Goal: Download file/media

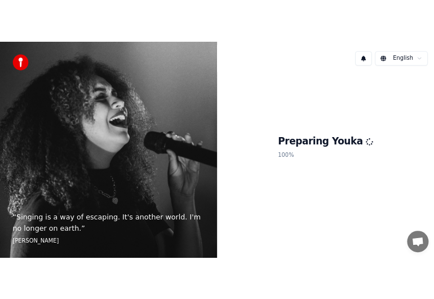
scroll to position [261, 0]
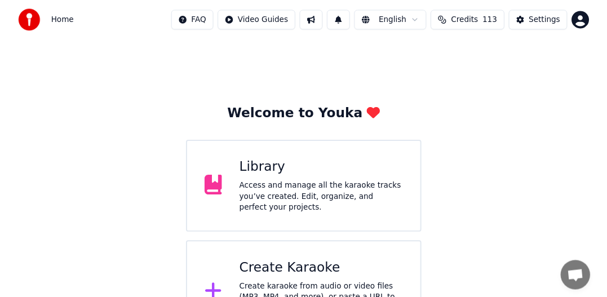
scroll to position [261, 0]
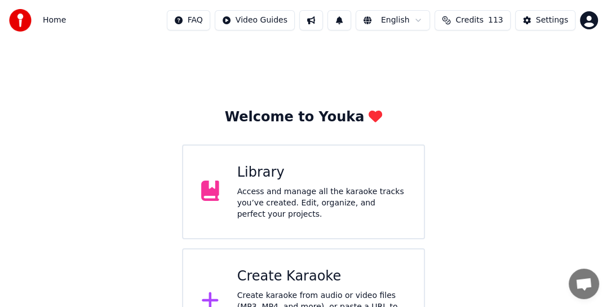
click at [276, 203] on div "Access and manage all the karaoke tracks you’ve created. Edit, organize, and pe…" at bounding box center [321, 203] width 168 height 34
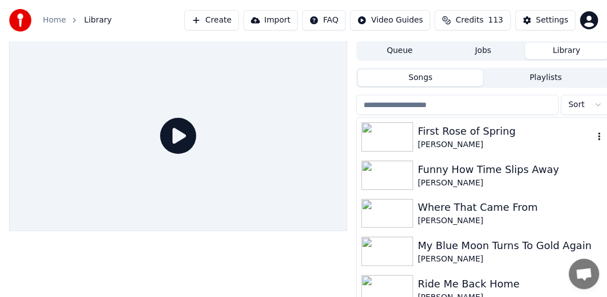
click at [419, 141] on div "[PERSON_NAME]" at bounding box center [506, 144] width 176 height 11
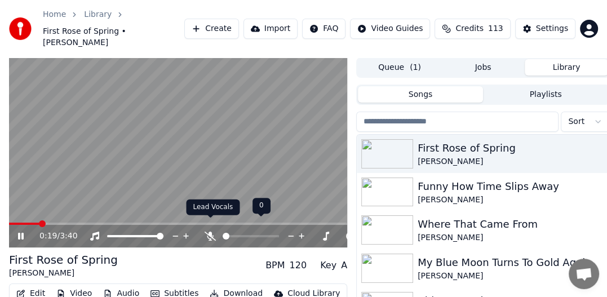
click at [210, 232] on icon at bounding box center [210, 236] width 11 height 9
click at [211, 232] on icon at bounding box center [210, 236] width 6 height 9
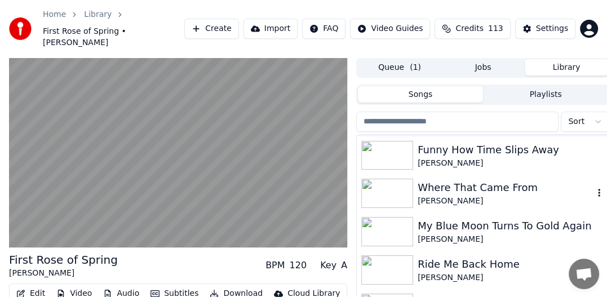
scroll to position [56, 0]
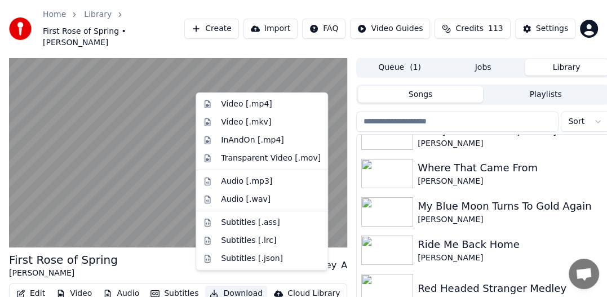
click at [229, 286] on button "Download" at bounding box center [236, 294] width 62 height 16
click at [247, 106] on div "Video [.mp4]" at bounding box center [246, 104] width 51 height 11
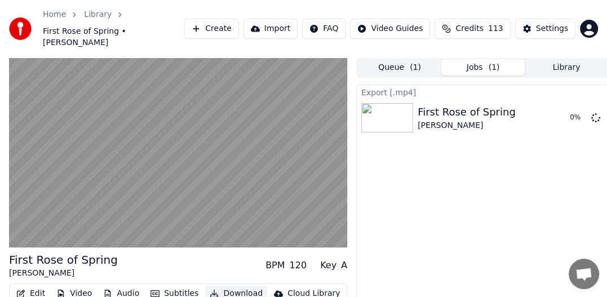
scroll to position [38, 0]
